Goal: Task Accomplishment & Management: Manage account settings

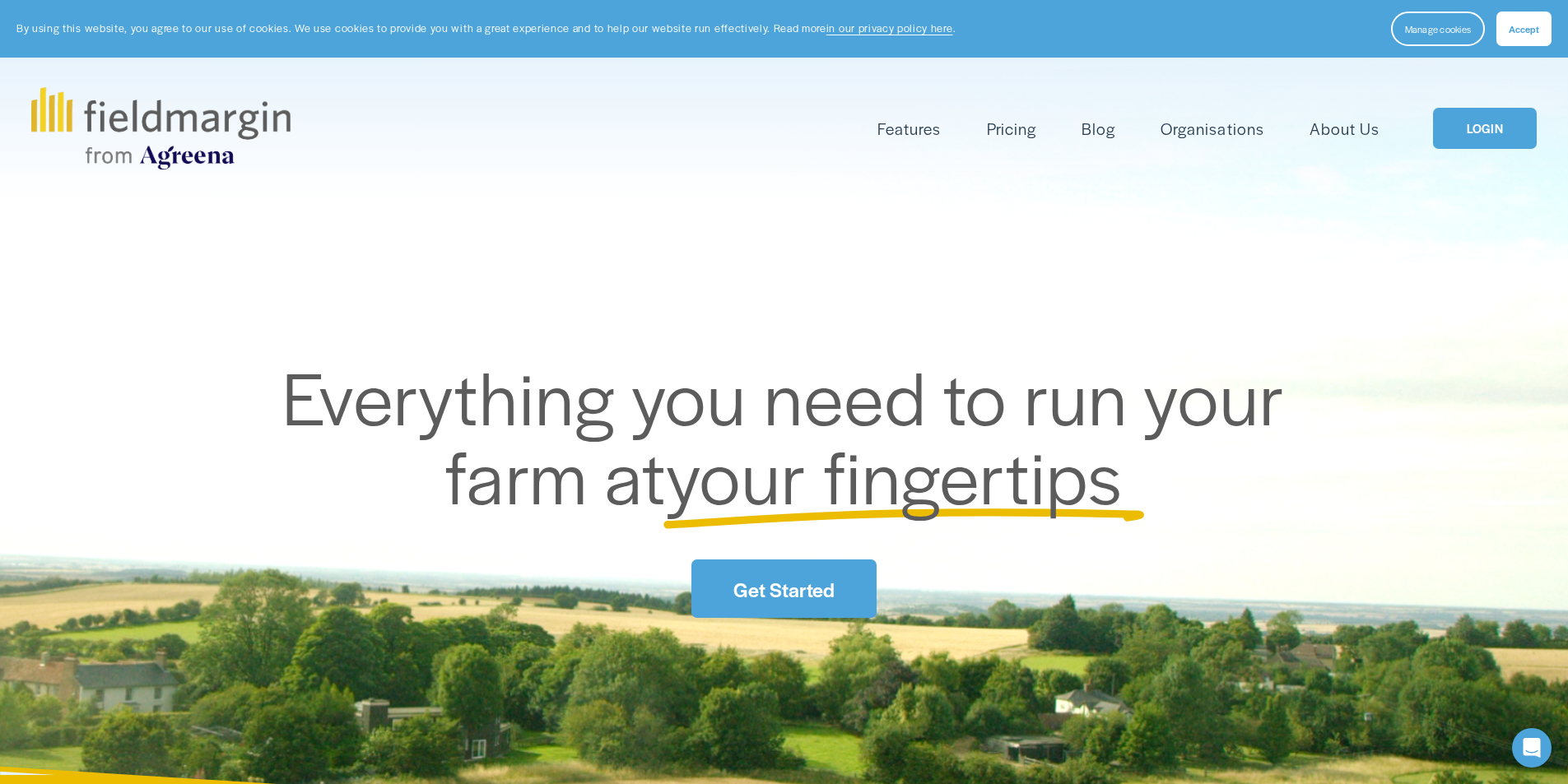
click at [1483, 121] on link "LOGIN" at bounding box center [1484, 129] width 104 height 42
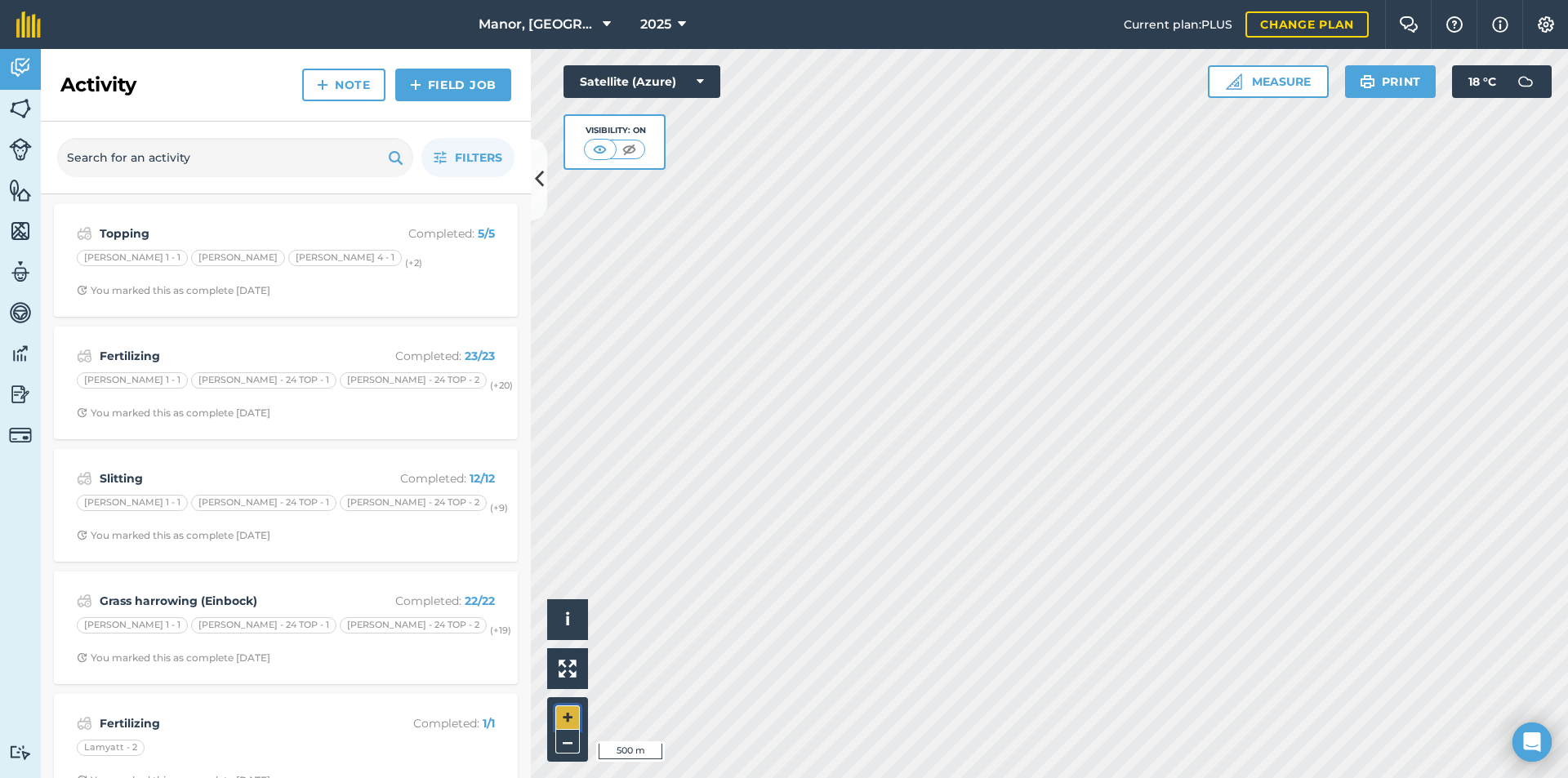
click at [570, 718] on button "+" at bounding box center [567, 718] width 25 height 25
click at [566, 716] on button "+" at bounding box center [567, 718] width 25 height 25
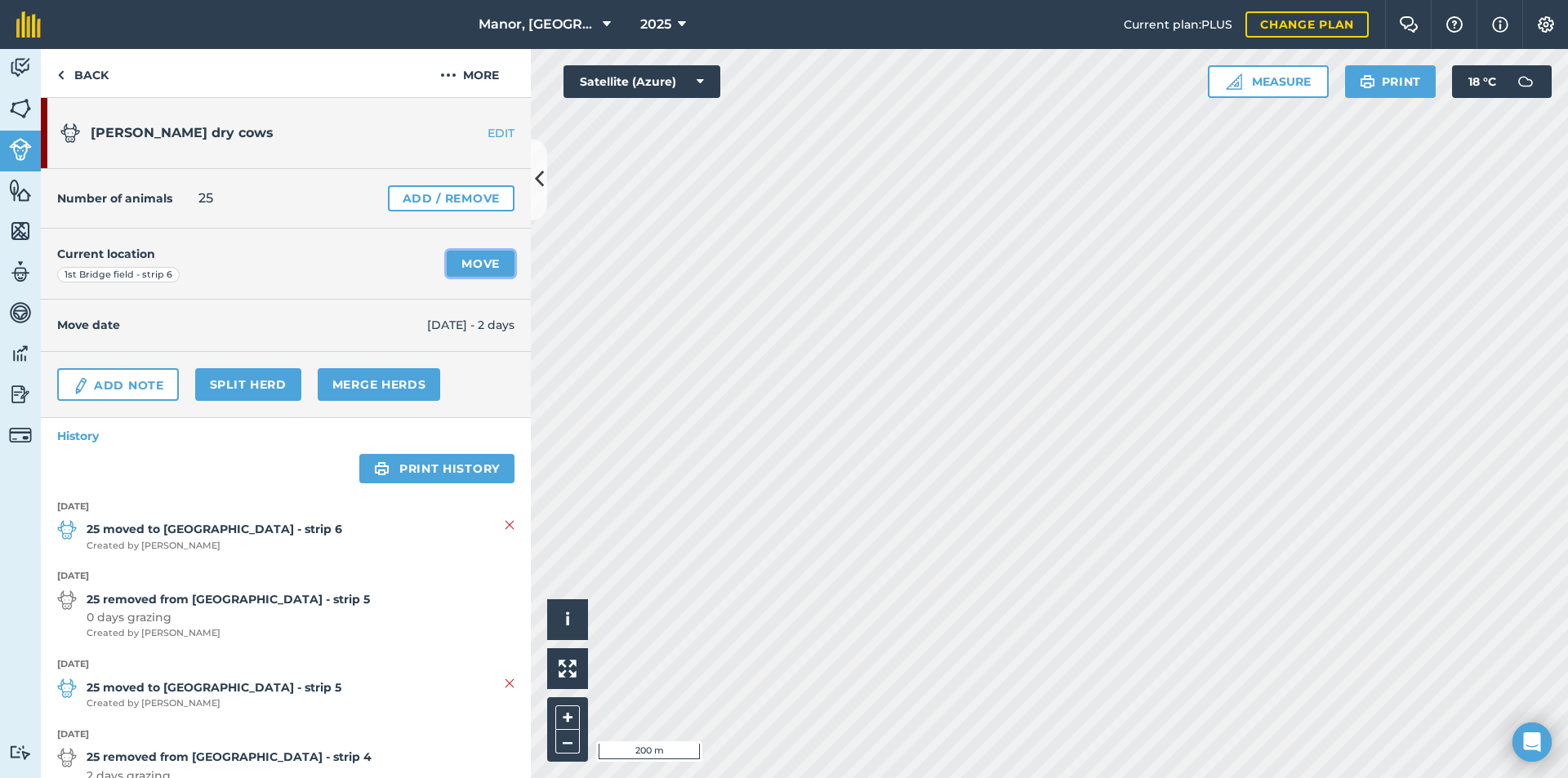
click at [464, 262] on link "Move" at bounding box center [480, 263] width 68 height 26
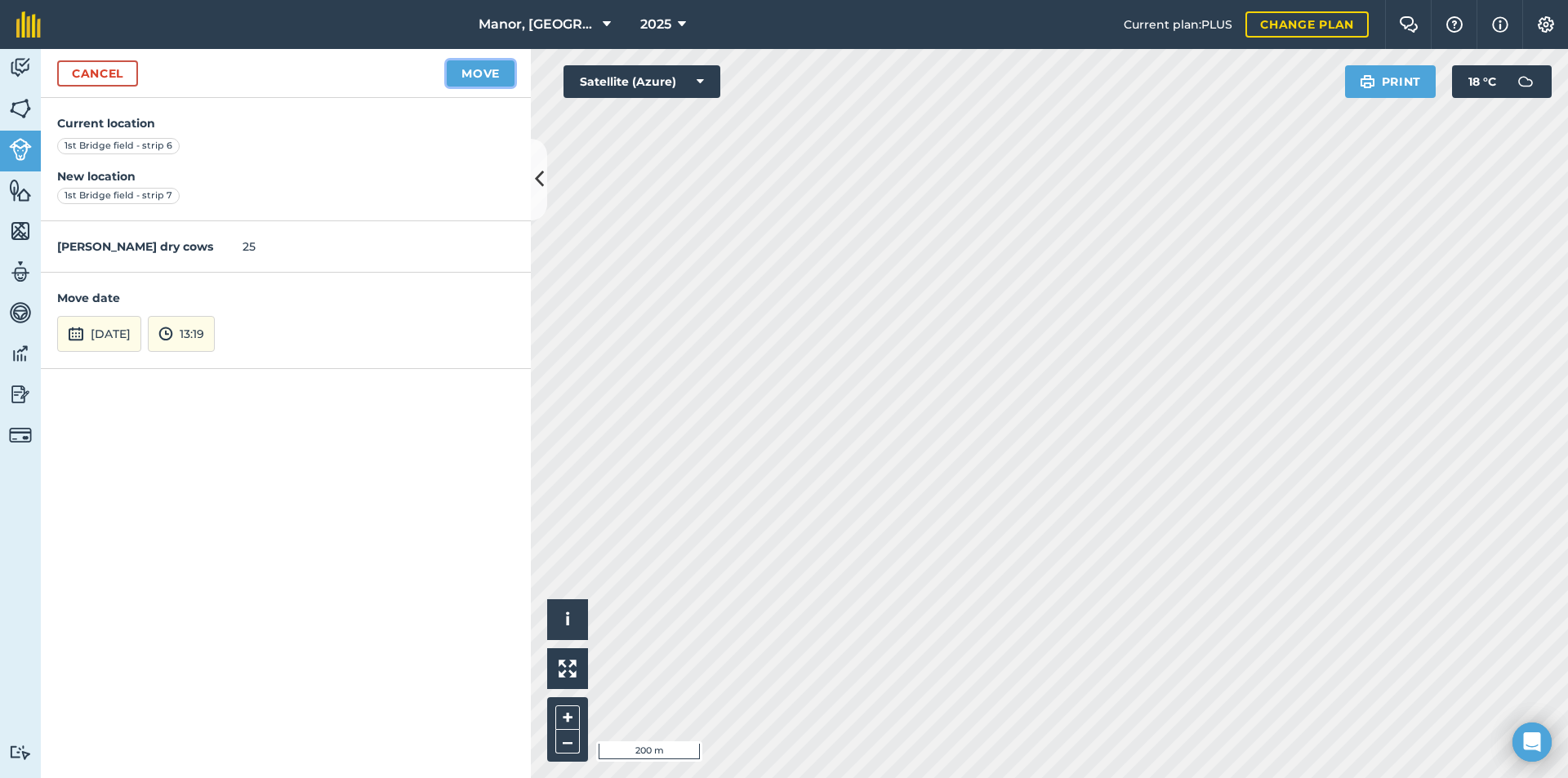
click at [485, 76] on button "Move" at bounding box center [480, 72] width 68 height 26
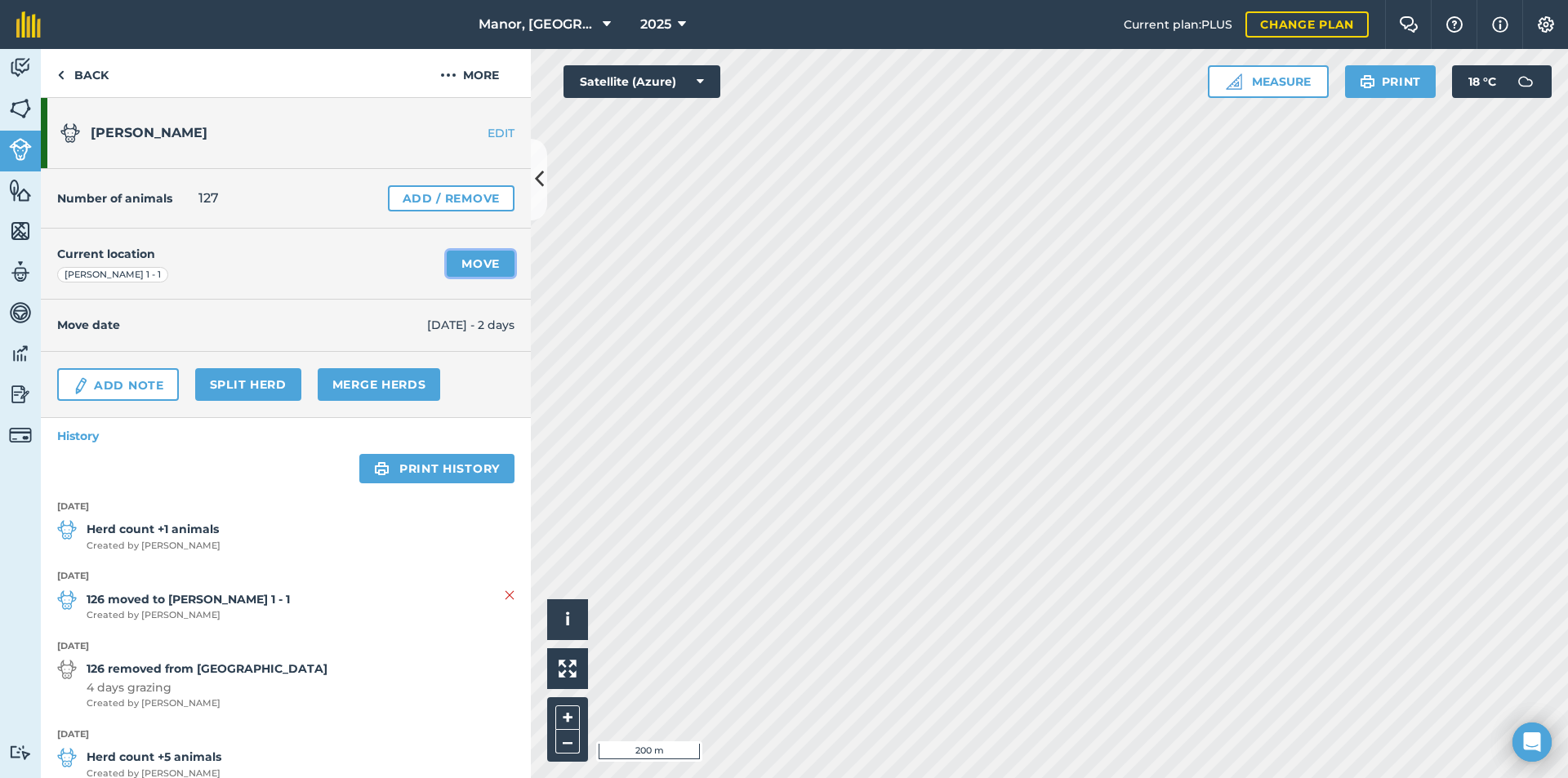
click at [479, 265] on link "Move" at bounding box center [480, 263] width 68 height 26
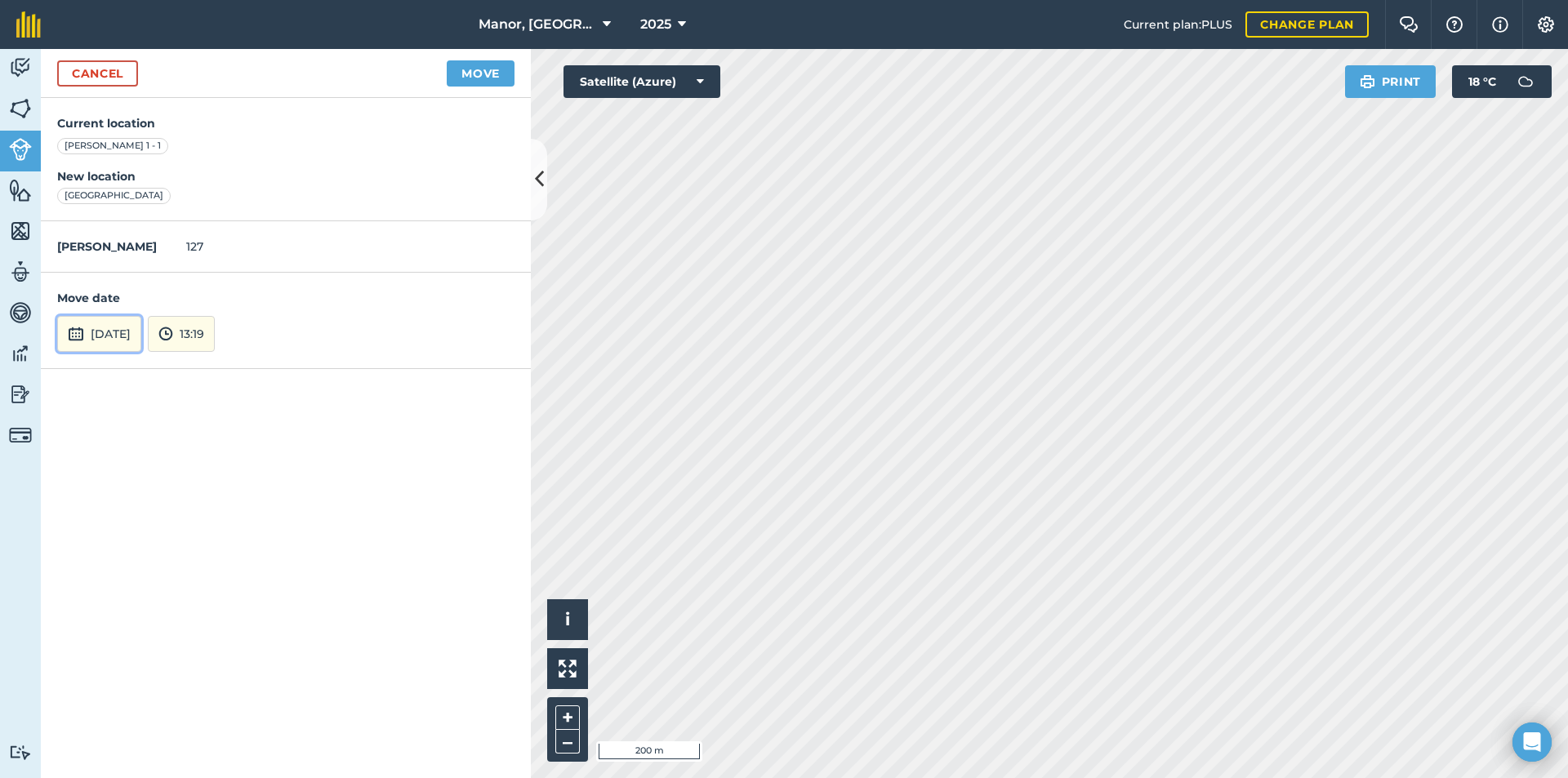
click at [122, 338] on button "[DATE]" at bounding box center [99, 335] width 84 height 36
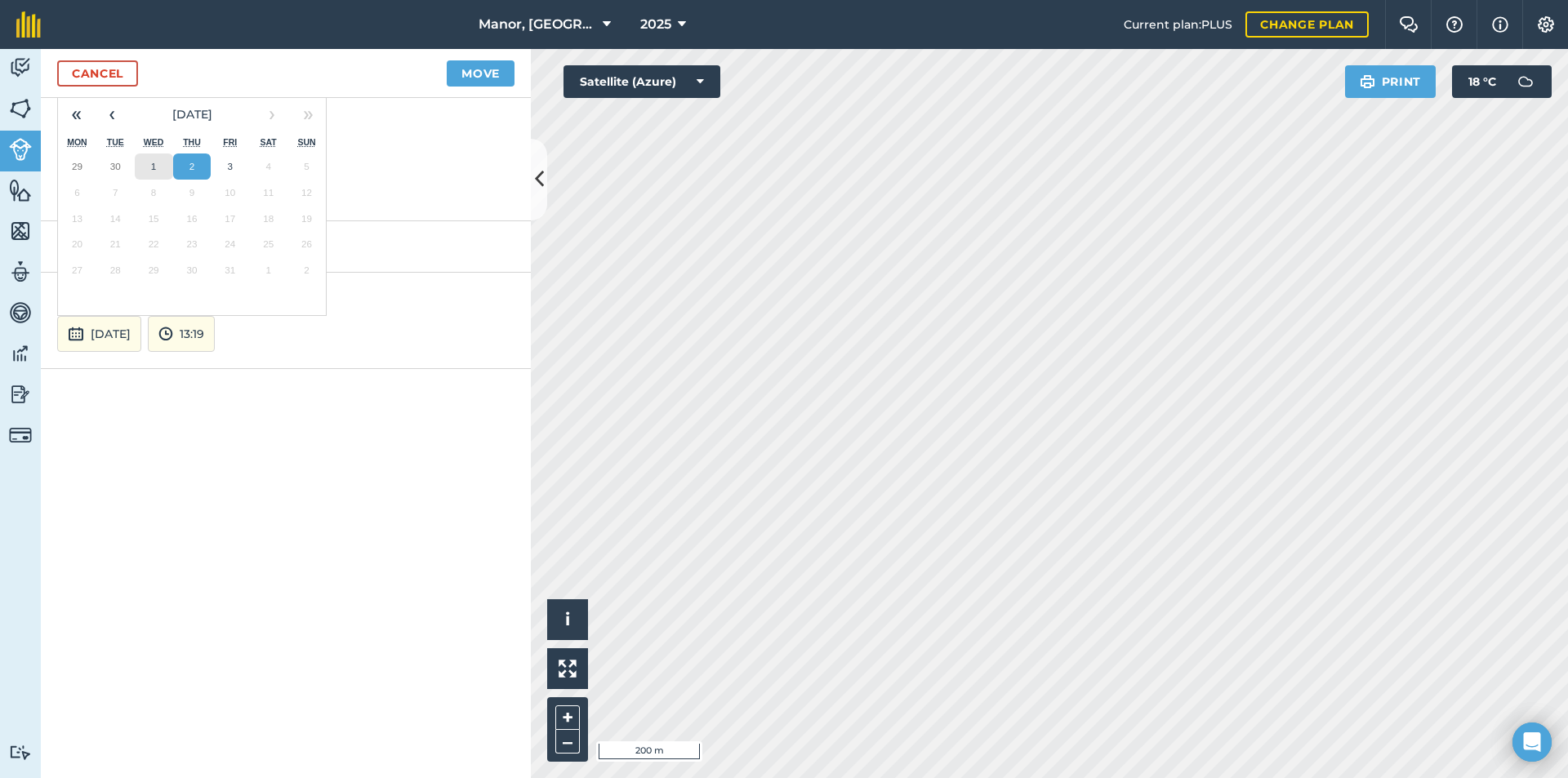
click at [152, 173] on button "1" at bounding box center [153, 166] width 38 height 26
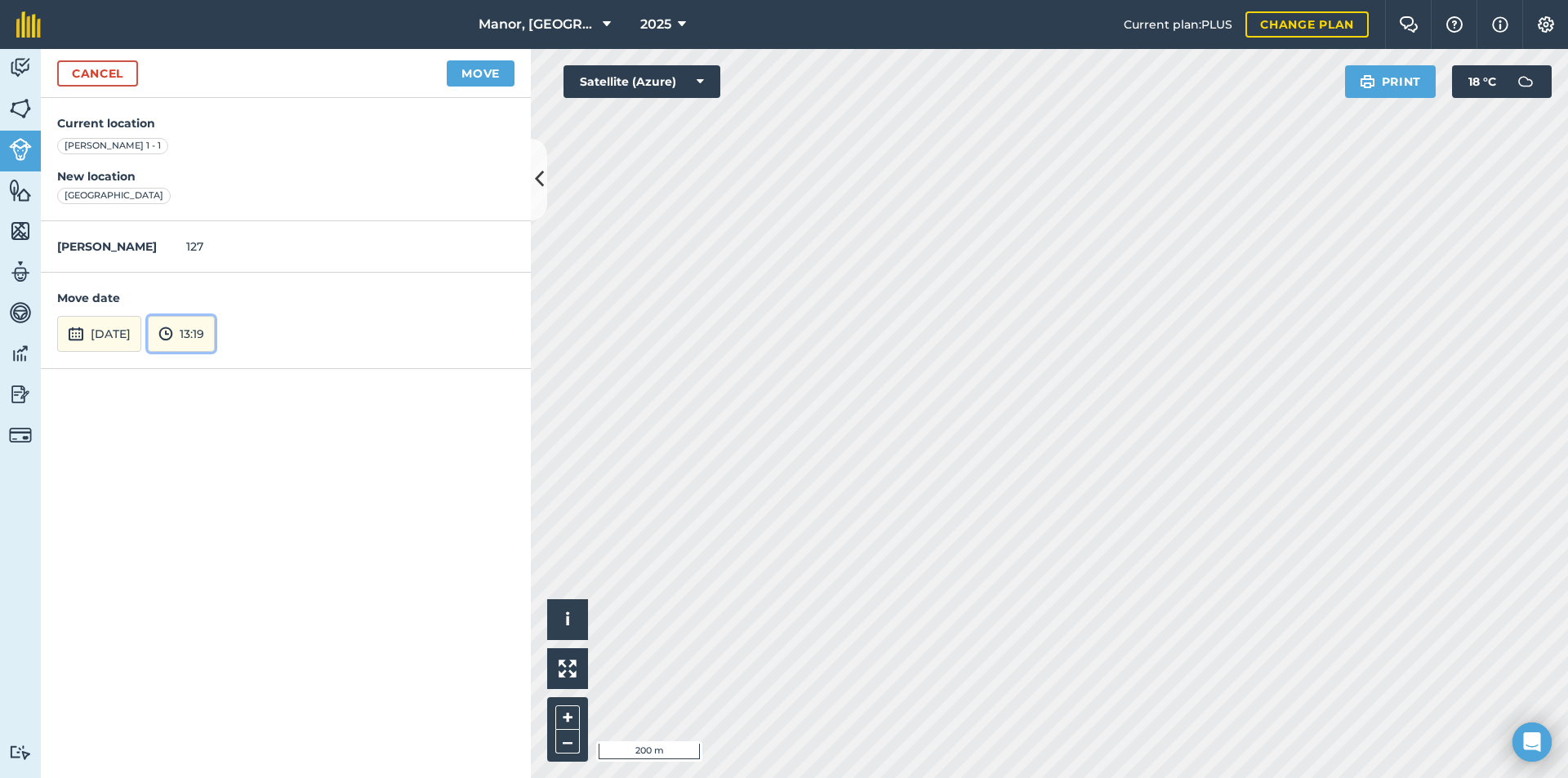
click at [214, 329] on button "13:19" at bounding box center [181, 335] width 67 height 36
click at [214, 235] on button "05:00" at bounding box center [187, 235] width 77 height 26
click at [487, 72] on button "Move" at bounding box center [480, 72] width 68 height 26
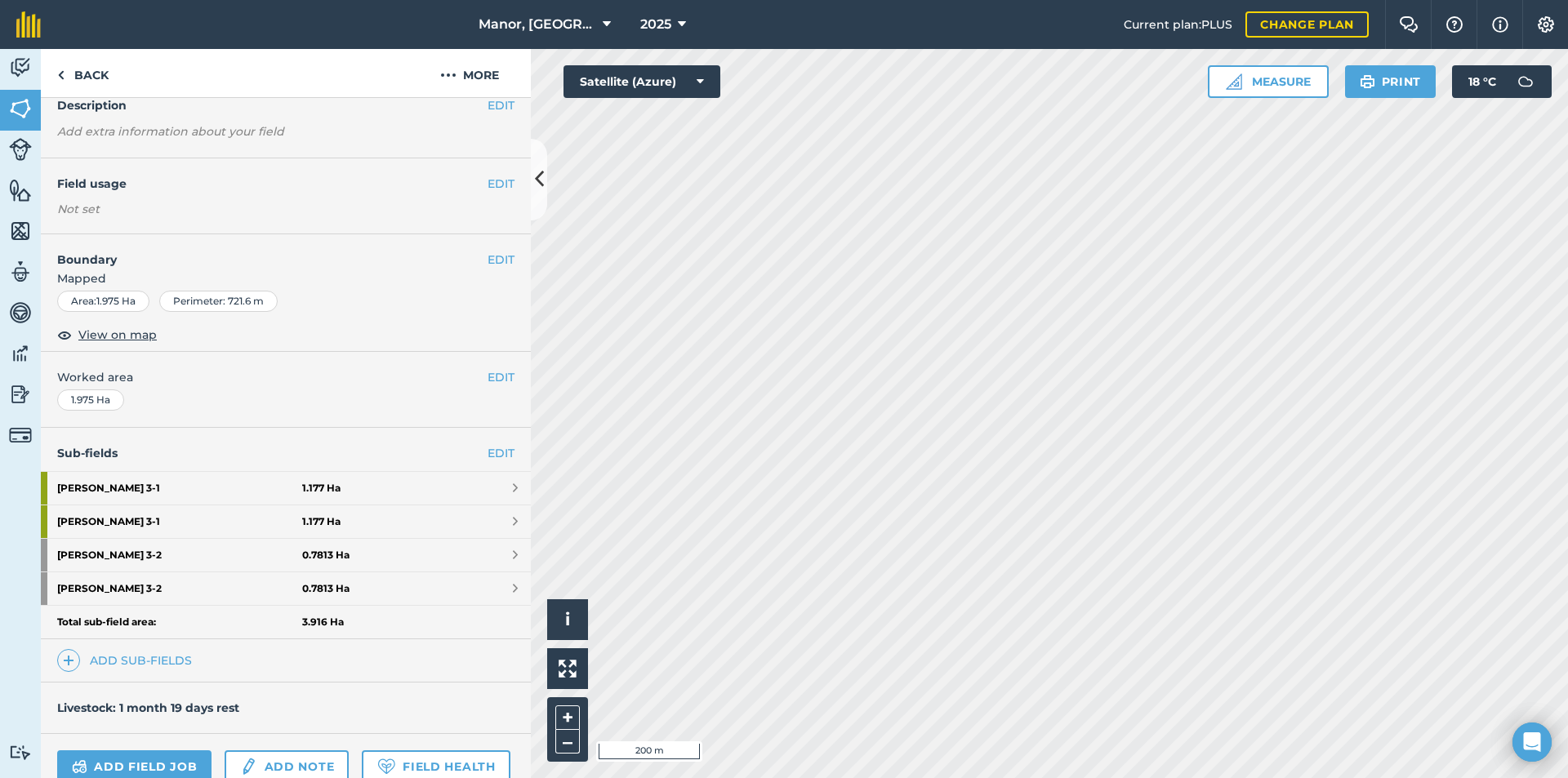
scroll to position [92, 0]
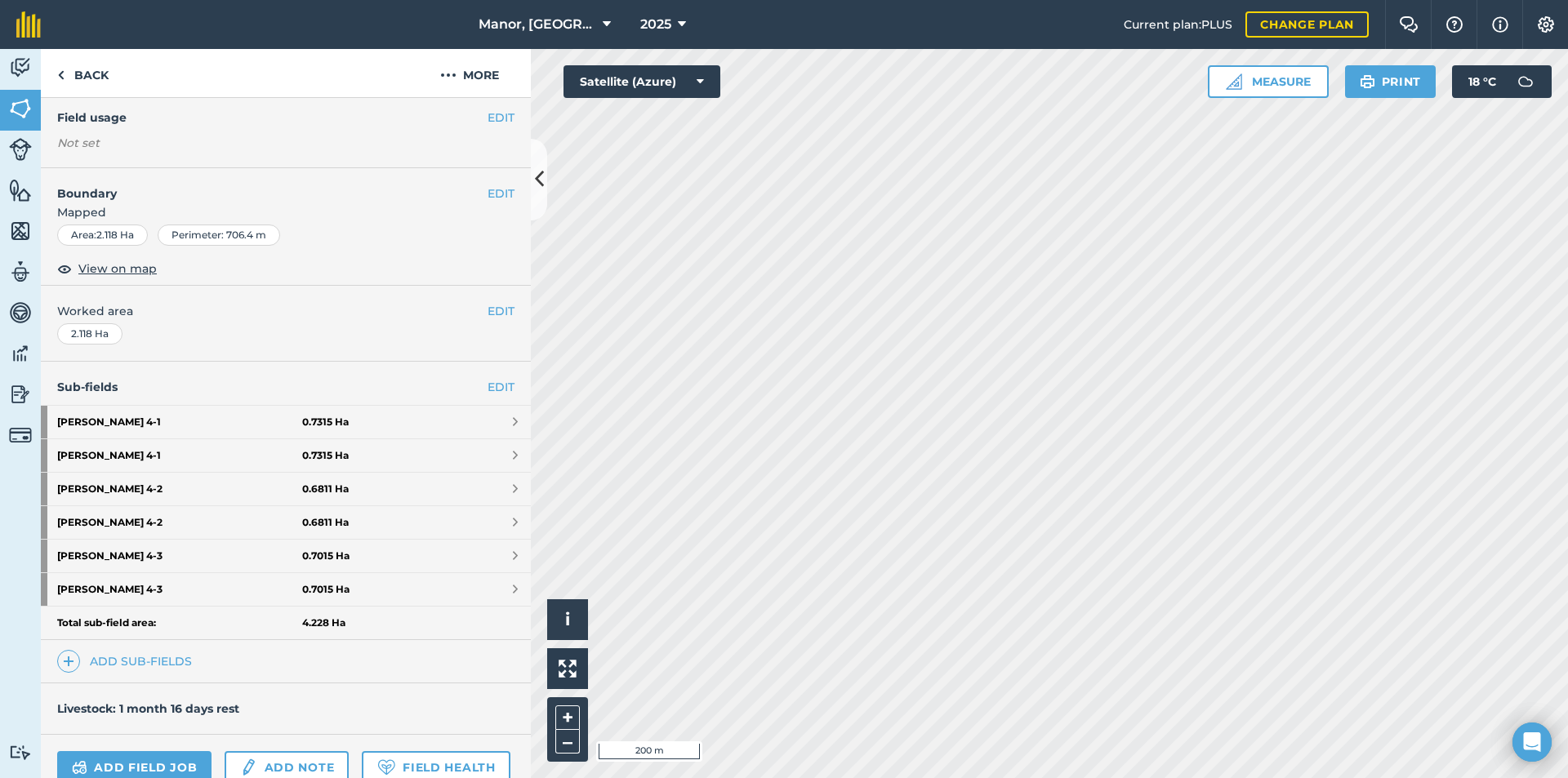
scroll to position [148, 0]
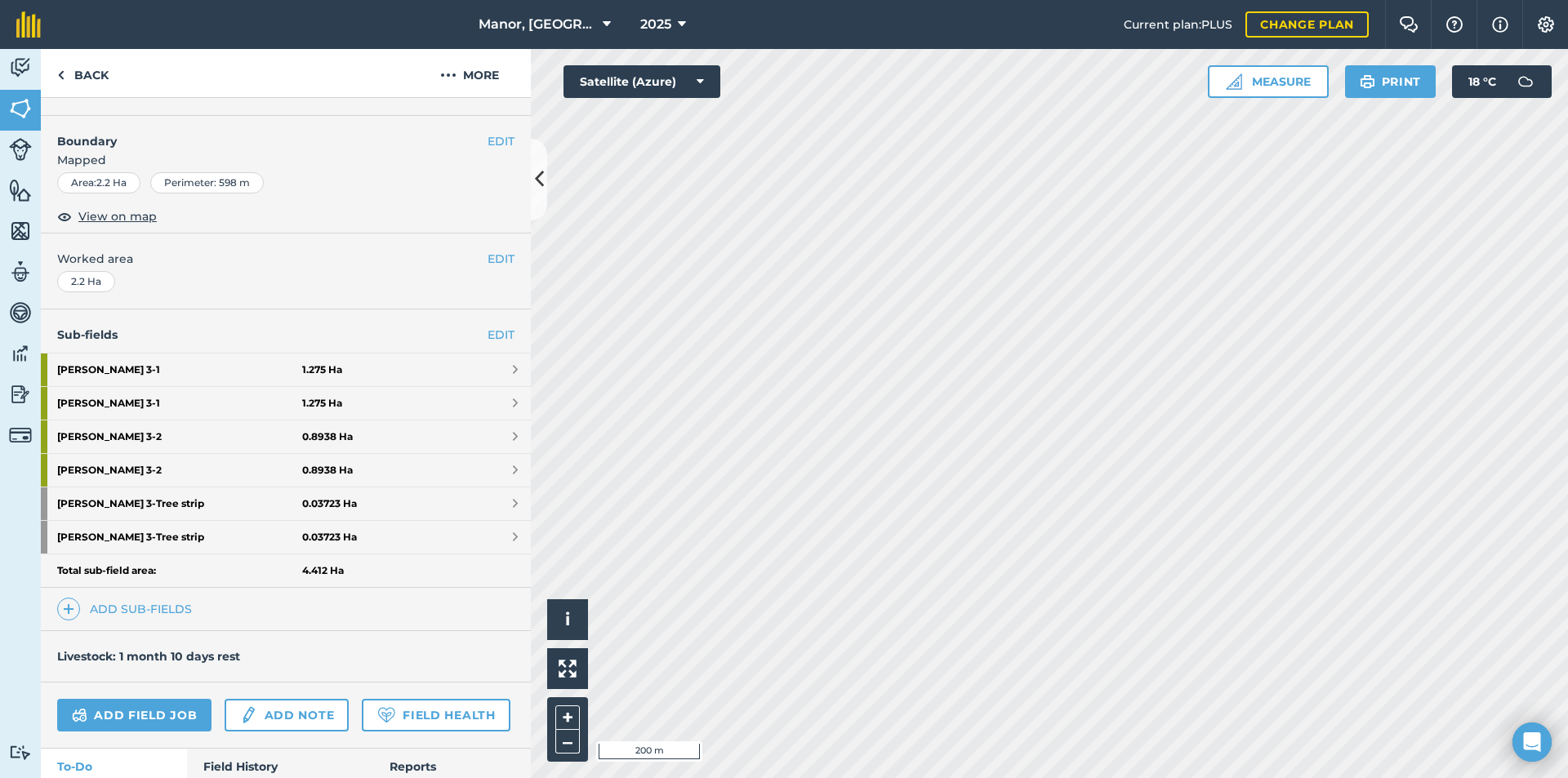
scroll to position [195, 0]
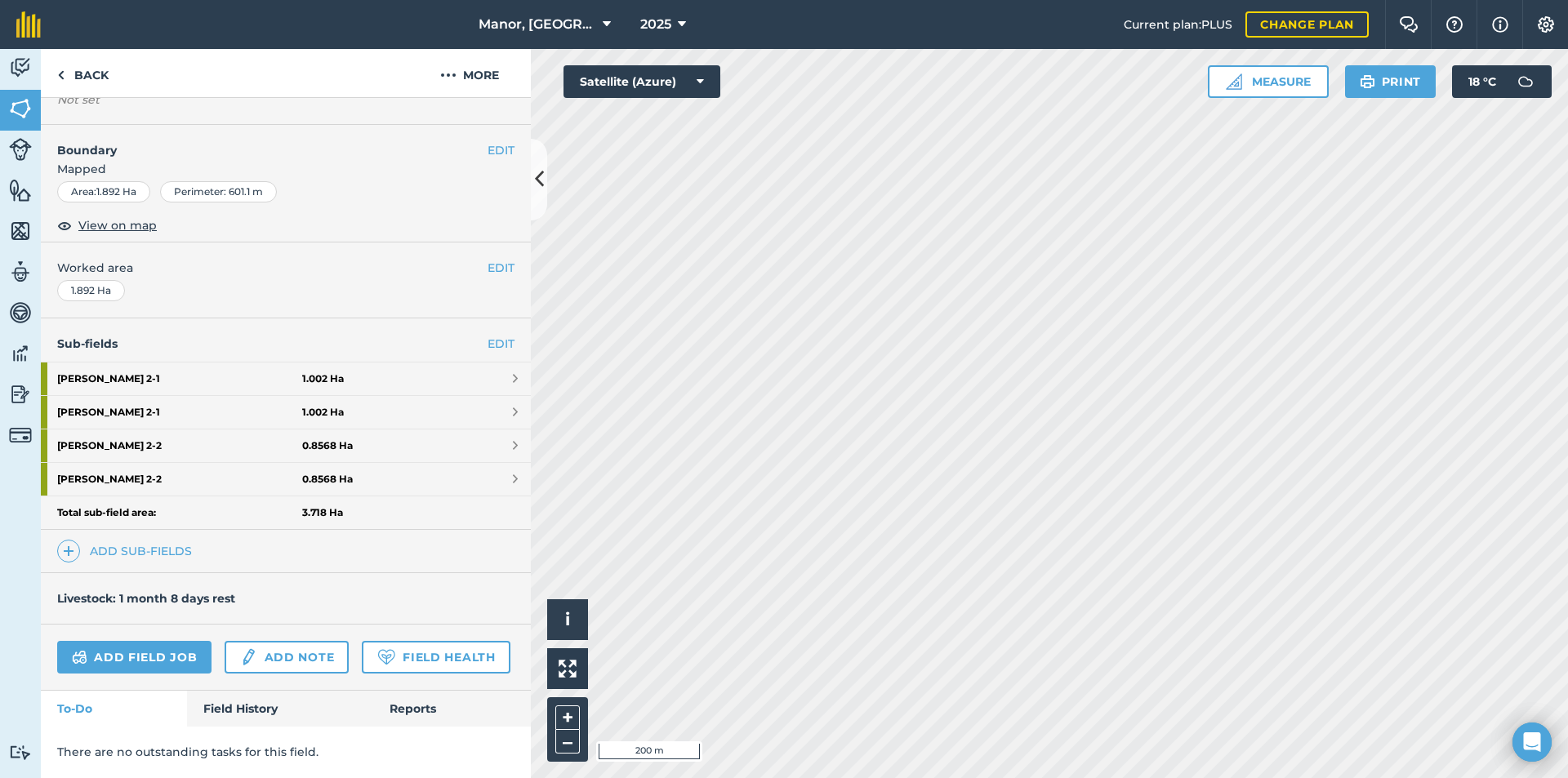
scroll to position [230, 0]
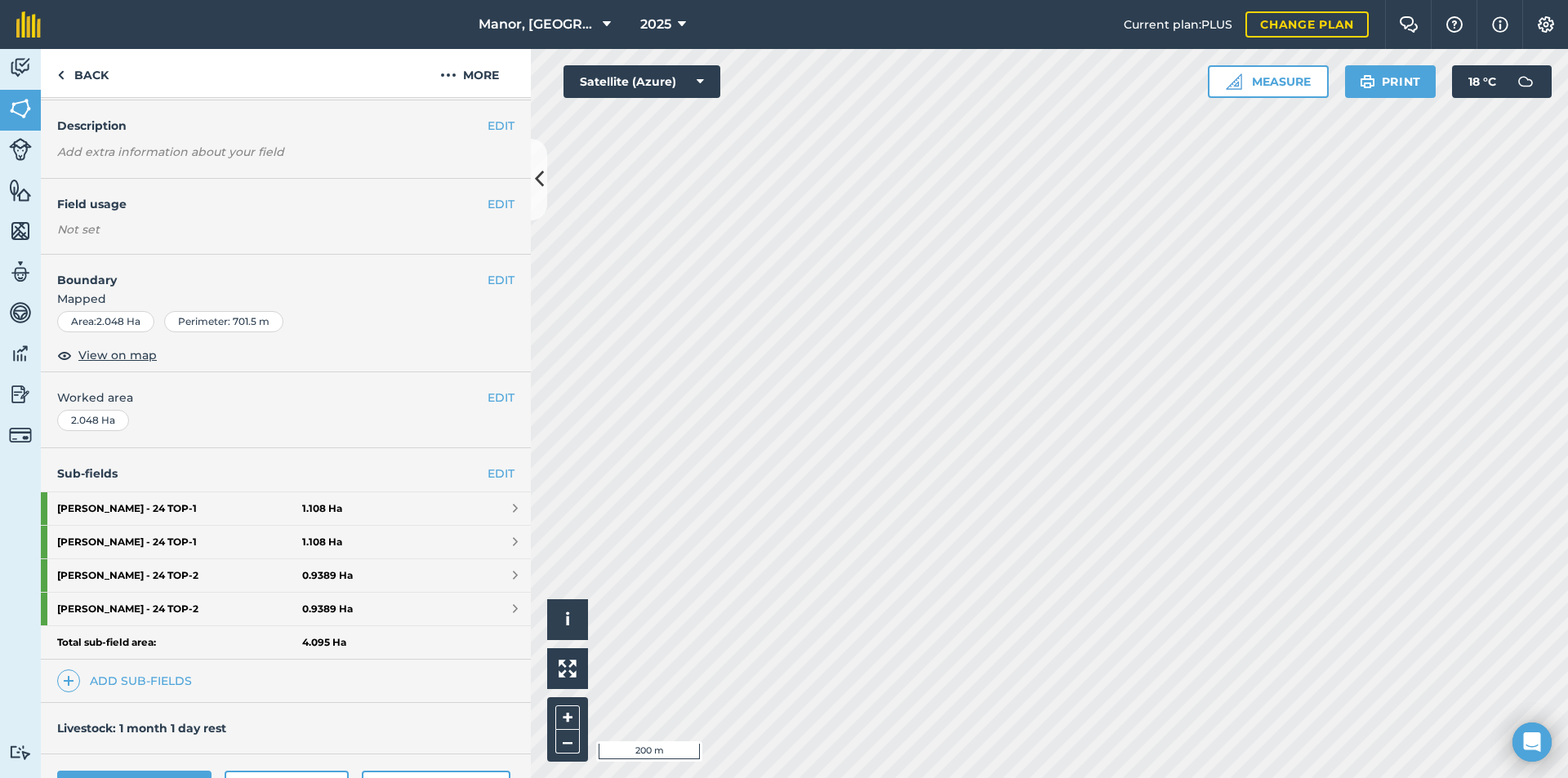
scroll to position [66, 0]
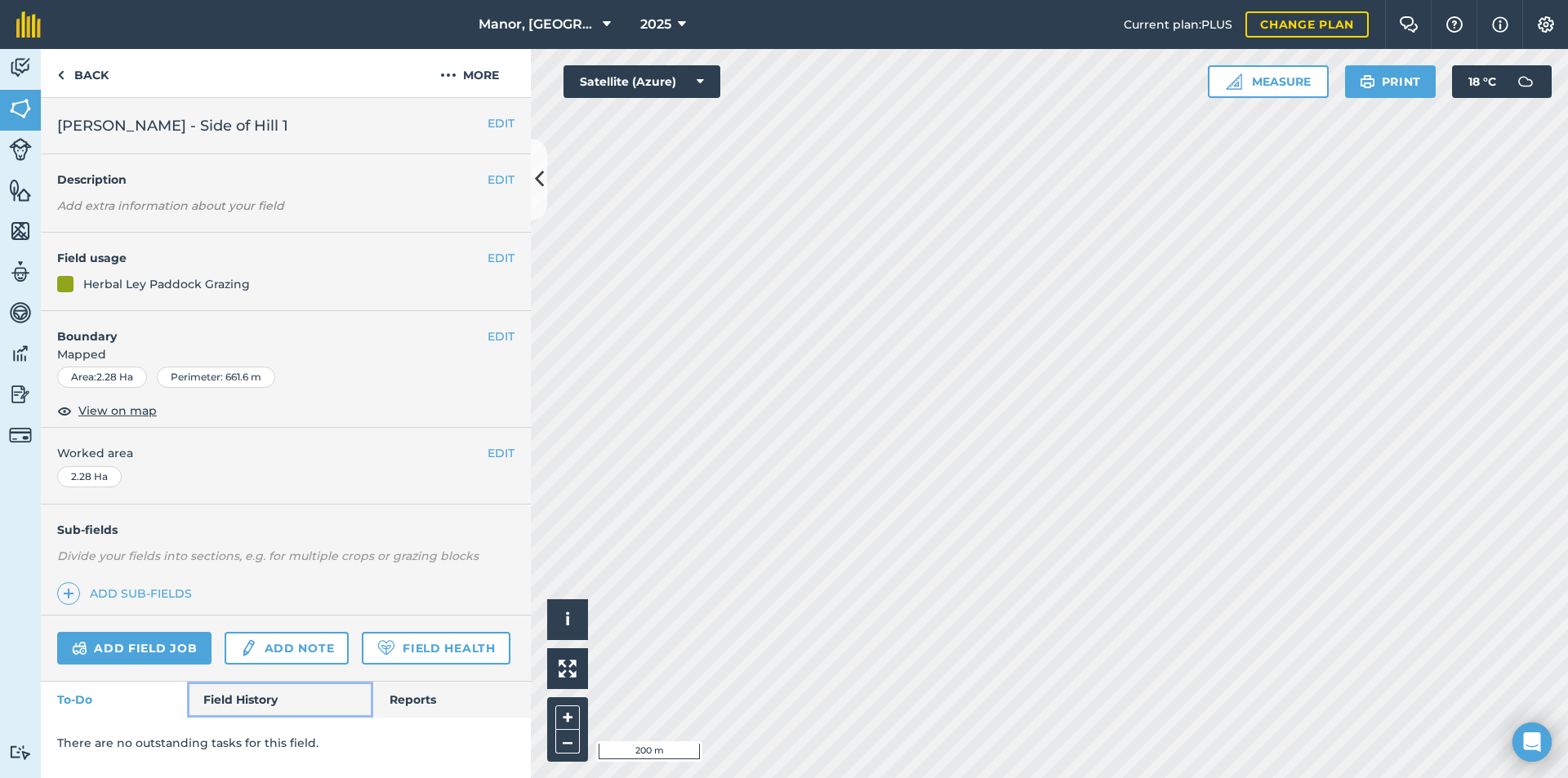
click at [225, 701] on link "Field History" at bounding box center [279, 700] width 185 height 36
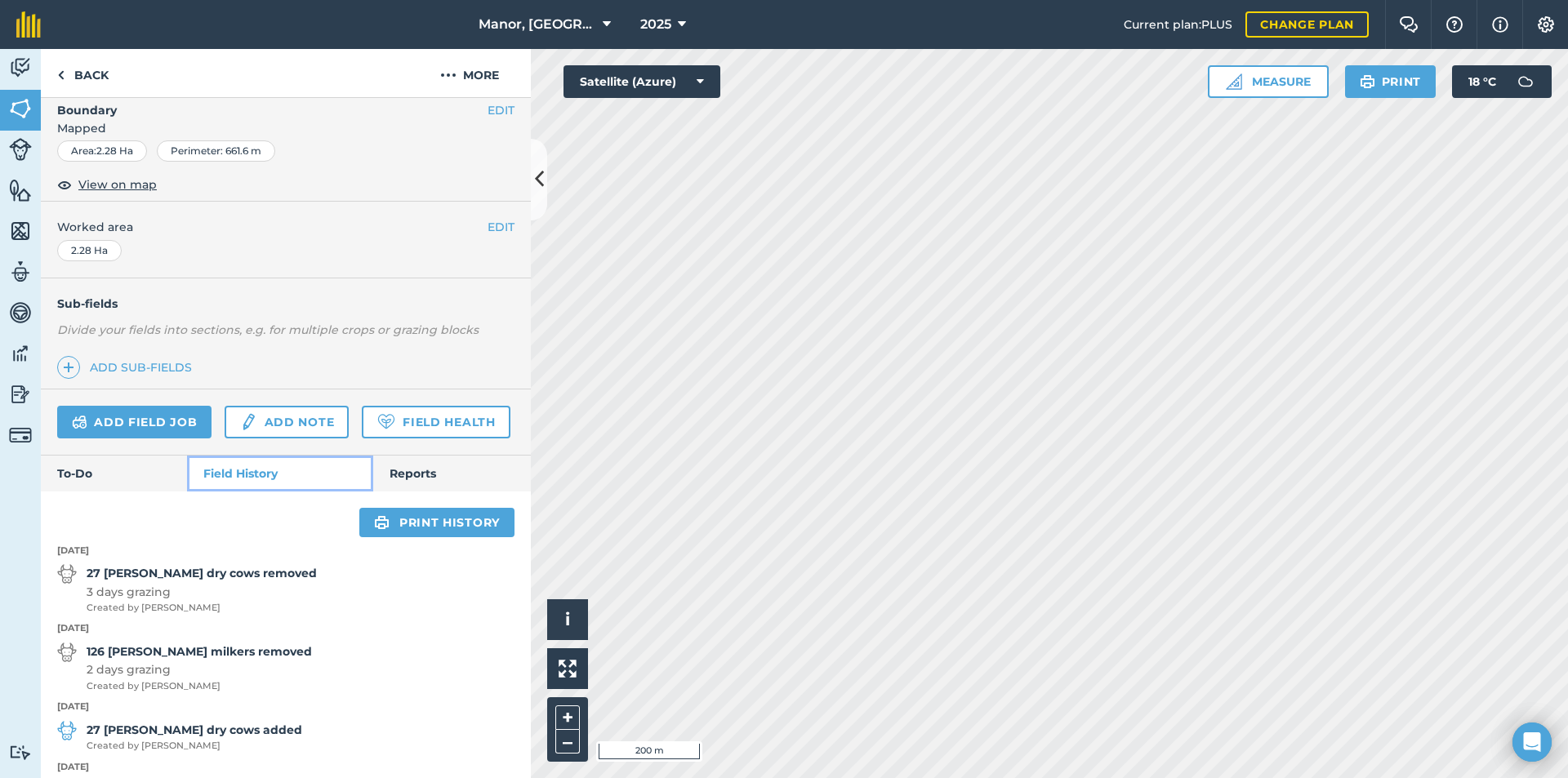
scroll to position [235, 0]
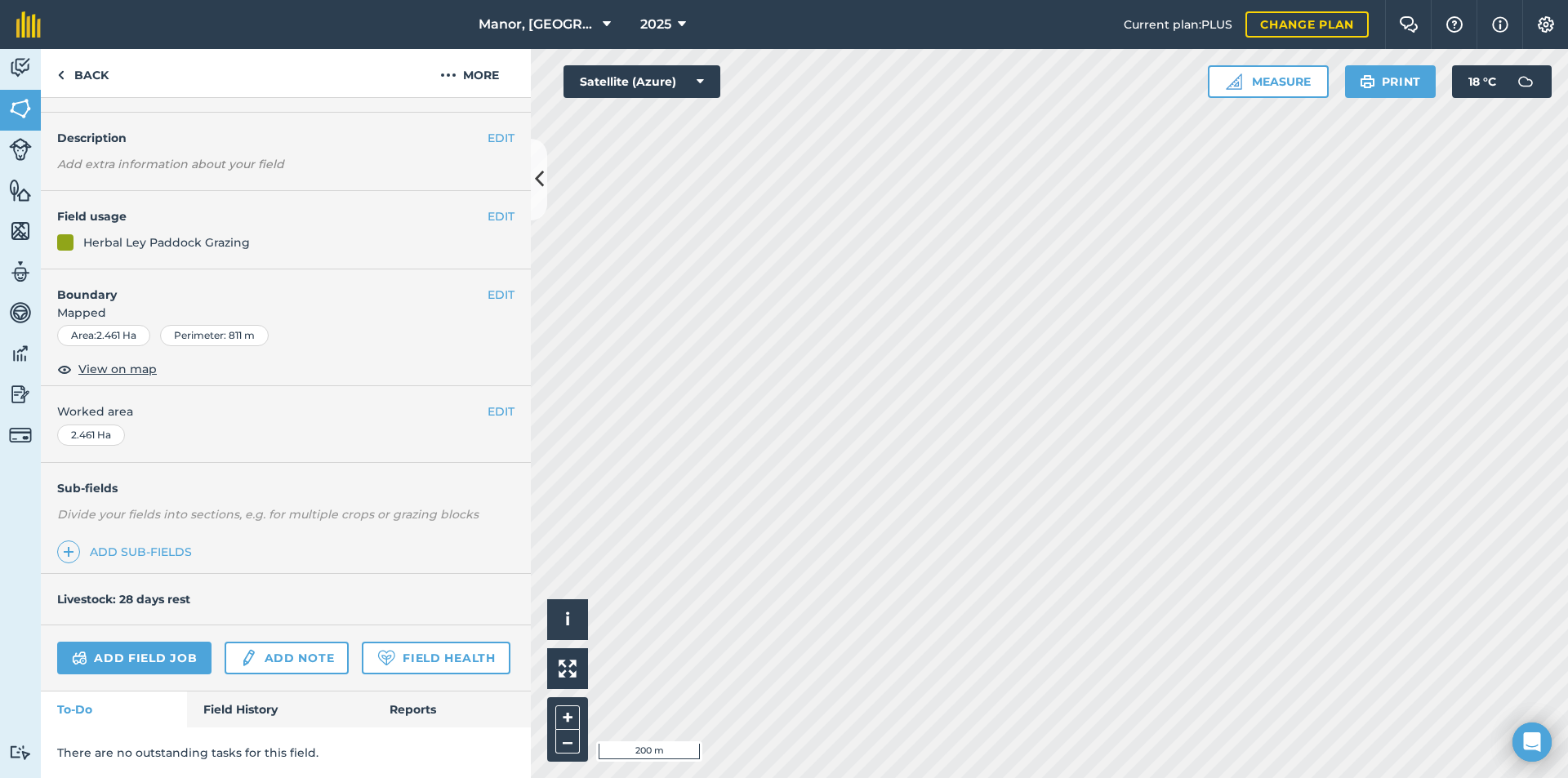
scroll to position [88, 0]
click at [214, 709] on link "Field History" at bounding box center [279, 710] width 185 height 36
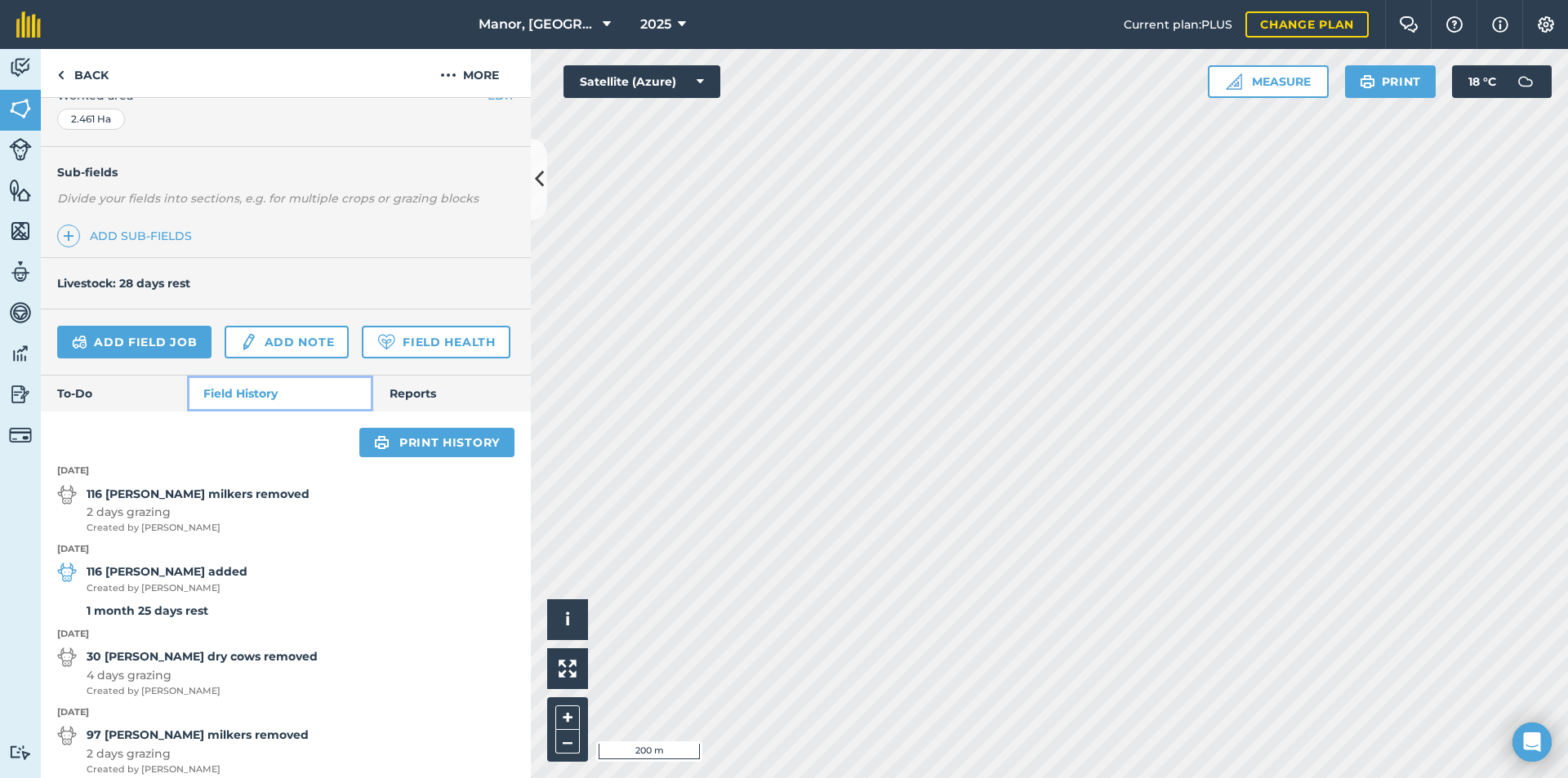
scroll to position [367, 0]
